Goal: Contribute content: Add original content to the website for others to see

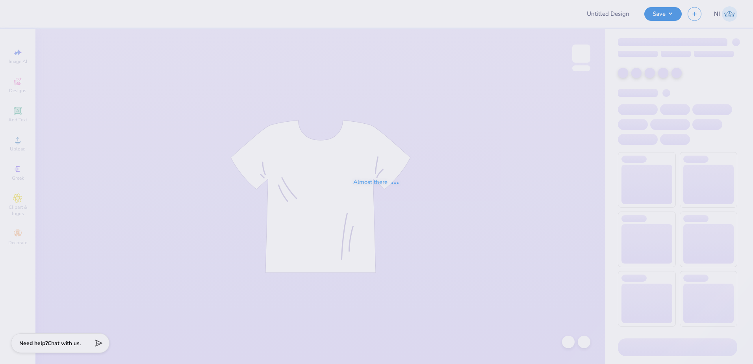
type input "Audrey Bates : Samford University"
type input "Kass [PERSON_NAME] : The [GEOGRAPHIC_DATA][US_STATE]"
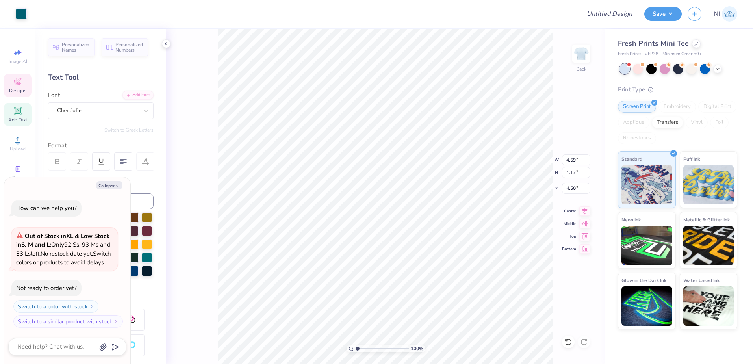
type textarea "x"
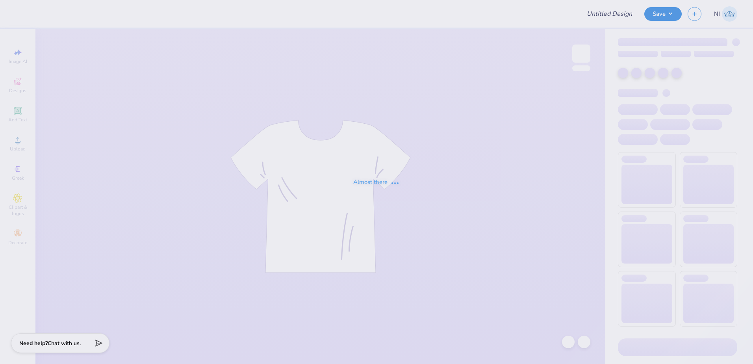
type input "Kass Cantu : The University of Texas at Austin"
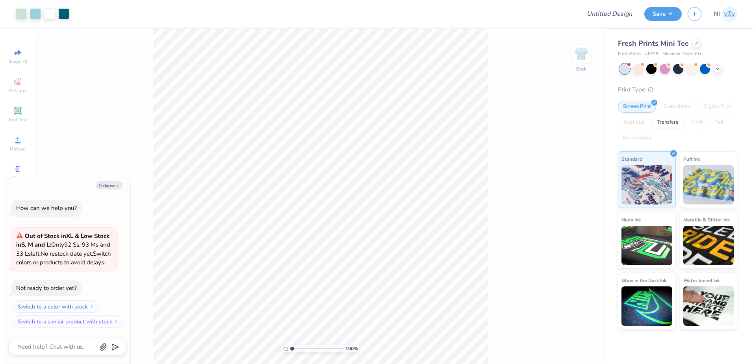
type textarea "x"
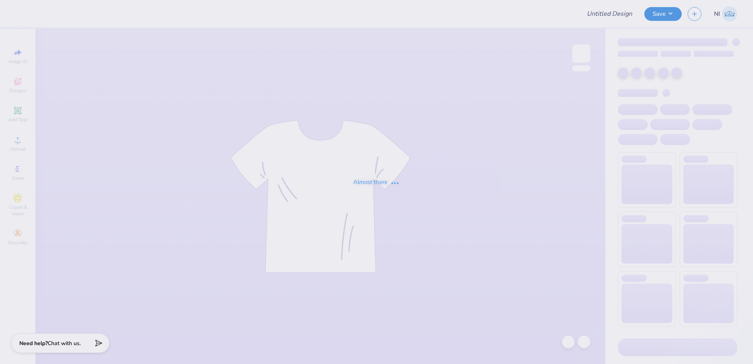
type input "aphi fam wknd hat"
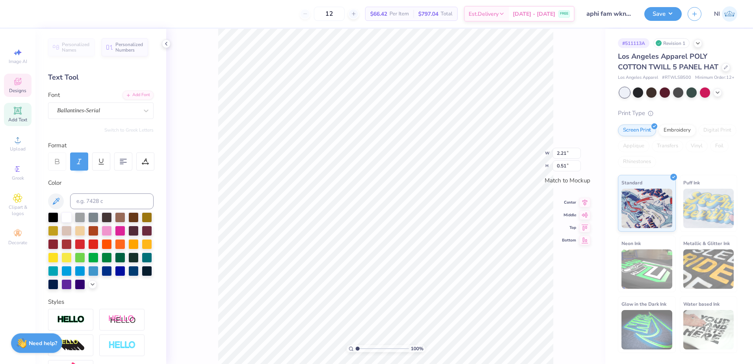
scroll to position [7, 1]
